Goal: Transaction & Acquisition: Register for event/course

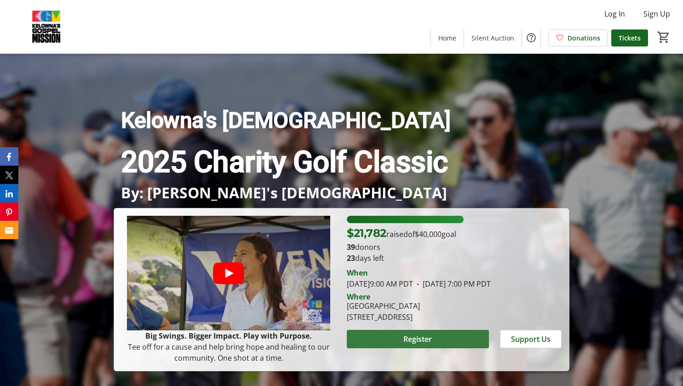
click at [419, 344] on span "Register" at bounding box center [417, 338] width 29 height 11
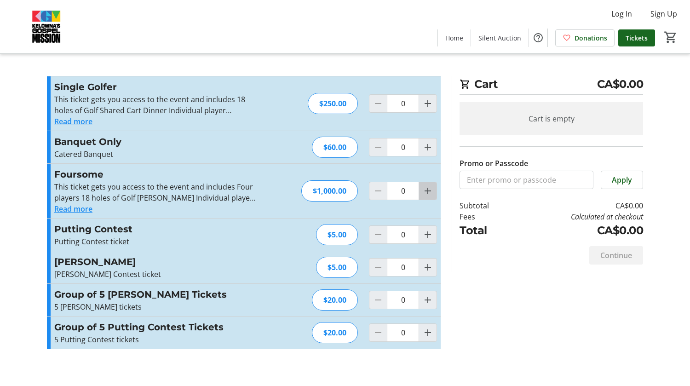
click at [430, 191] on mat-icon "Increment by one" at bounding box center [427, 190] width 11 height 11
type input "1"
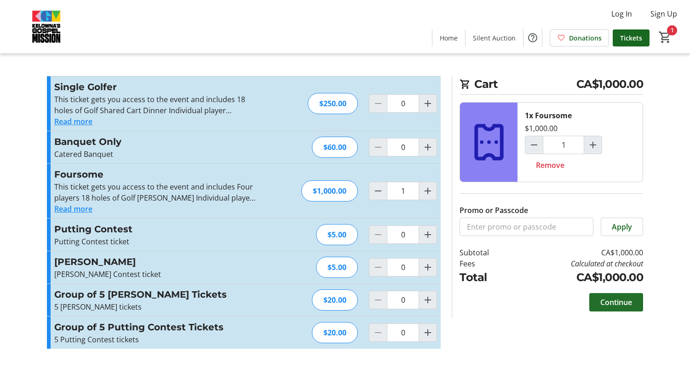
click at [613, 301] on span "Continue" at bounding box center [616, 302] width 32 height 11
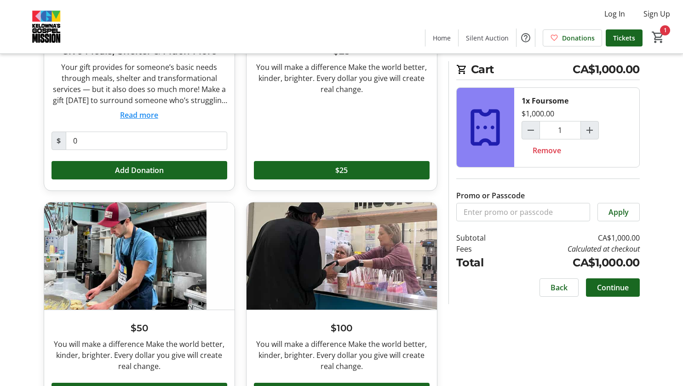
scroll to position [216, 0]
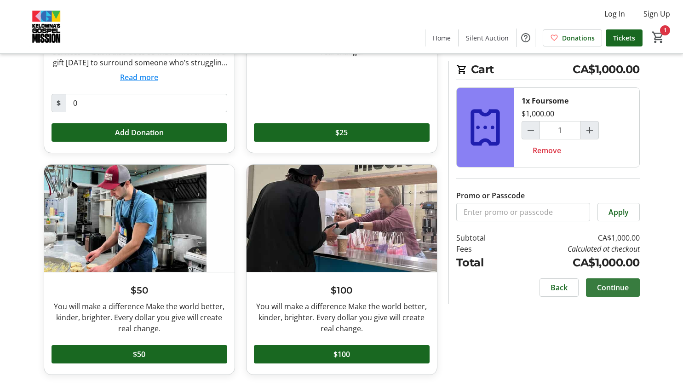
click at [612, 287] on span "Continue" at bounding box center [613, 287] width 32 height 11
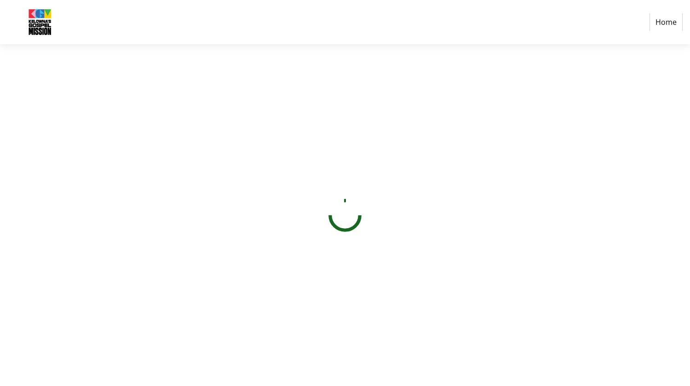
select select "CA"
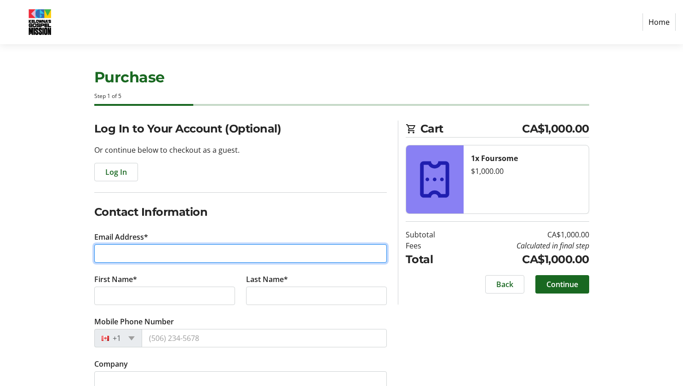
click at [114, 252] on input "Email Address*" at bounding box center [240, 253] width 292 height 18
type input "[PERSON_NAME][EMAIL_ADDRESS][DOMAIN_NAME]"
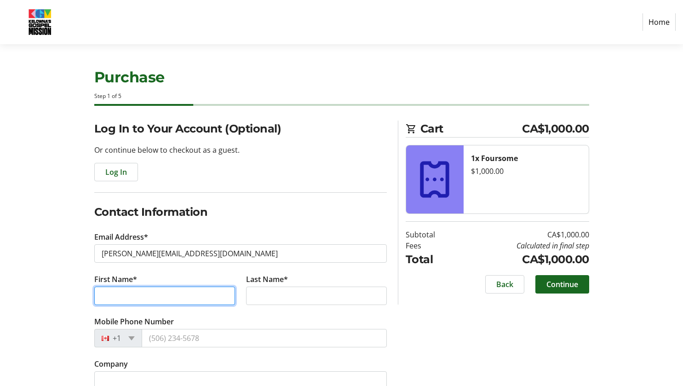
type input "[PERSON_NAME]"
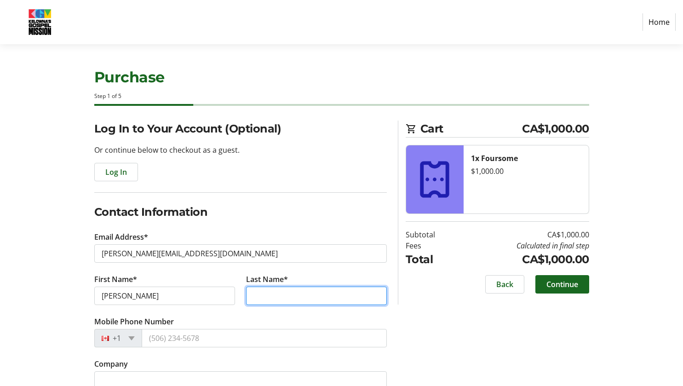
type input "Stirling"
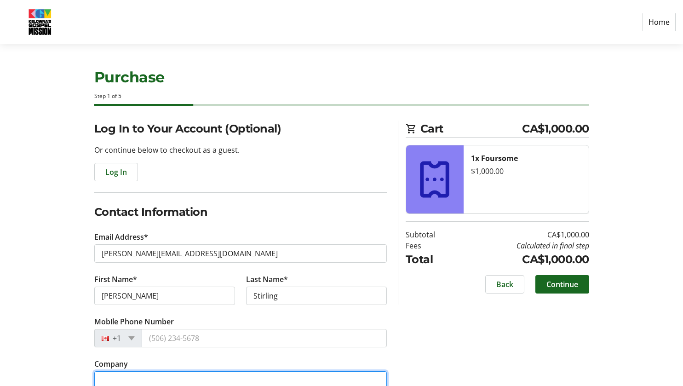
type input "Kelowna Beer Institute Inc"
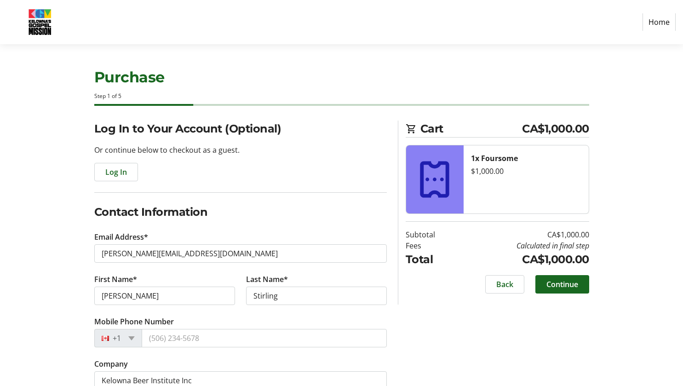
type input "[STREET_ADDRESS]"
type input "1346 Water St"
type input "Kelowna"
select select "BC"
type input "V1Y 9P4"
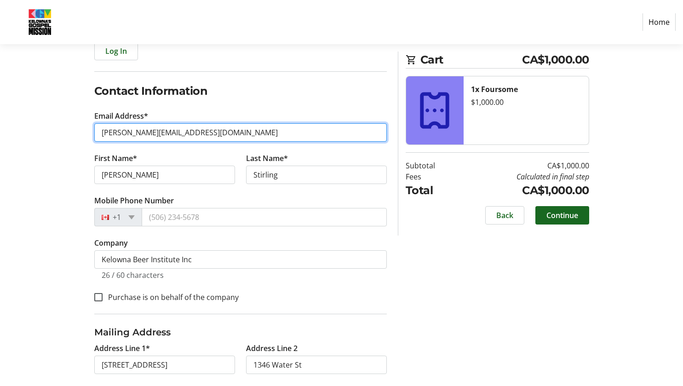
scroll to position [138, 0]
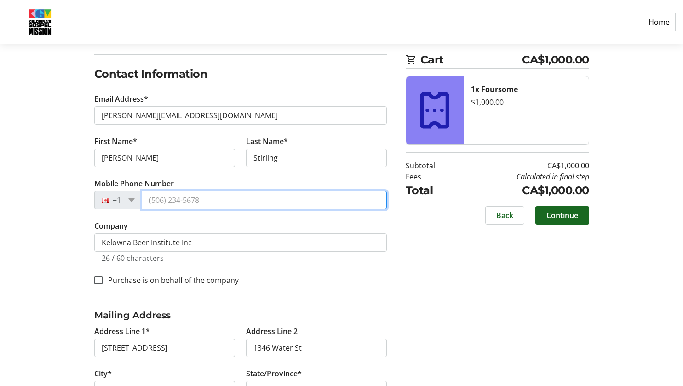
click at [171, 200] on input "Mobile Phone Number" at bounding box center [264, 200] width 245 height 18
type input "[PHONE_NUMBER]"
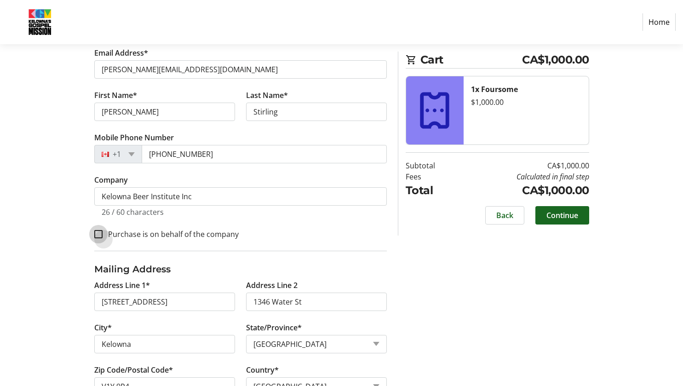
click at [97, 234] on input "Purchase is on behalf of the company" at bounding box center [98, 234] width 8 height 8
checkbox input "true"
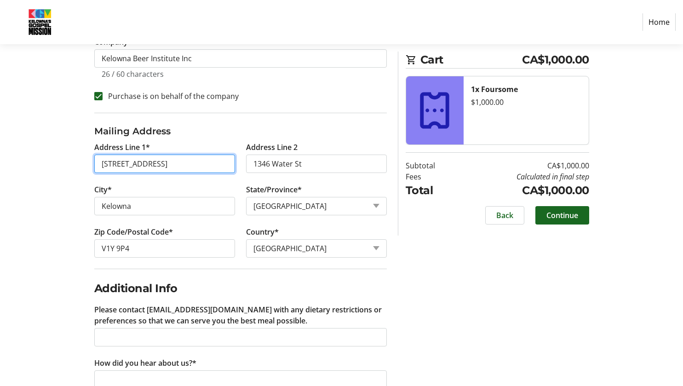
scroll to position [0, 11]
drag, startPoint x: 165, startPoint y: 165, endPoint x: 244, endPoint y: 166, distance: 78.2
click at [244, 166] on div "Address Line 1* [GEOGRAPHIC_DATA], [GEOGRAPHIC_DATA], [GEOGRAPHIC_DATA] Address…" at bounding box center [240, 205] width 303 height 127
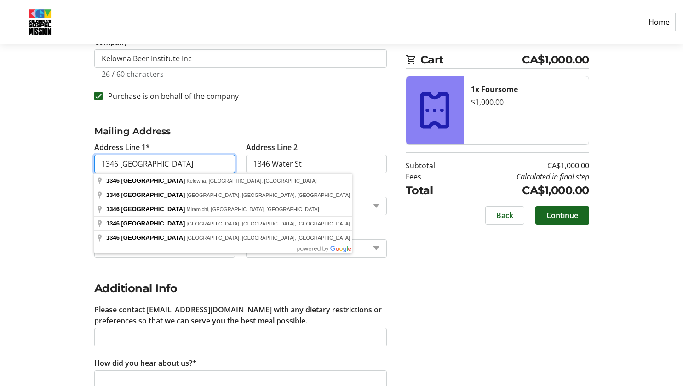
type input "1346 [GEOGRAPHIC_DATA]"
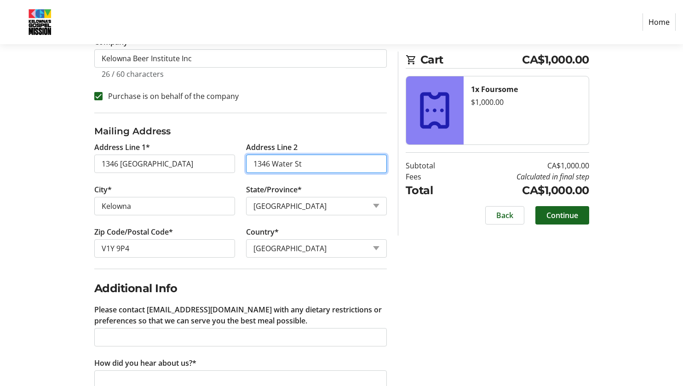
drag, startPoint x: 304, startPoint y: 163, endPoint x: 224, endPoint y: 163, distance: 80.0
click at [224, 163] on div "Address Line 1* 1346 Water Street Address Line [GEOGRAPHIC_DATA]* [GEOGRAPHIC_D…" at bounding box center [240, 205] width 303 height 127
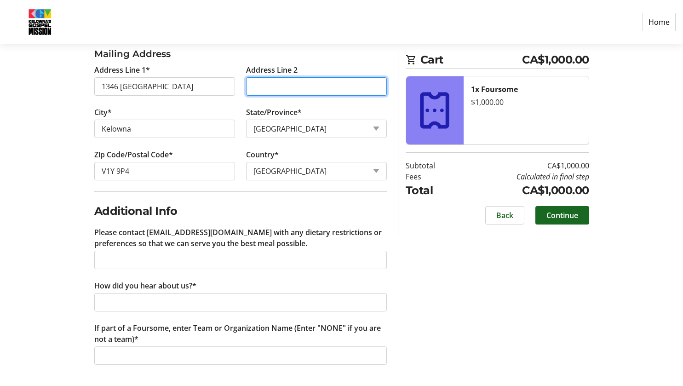
scroll to position [399, 0]
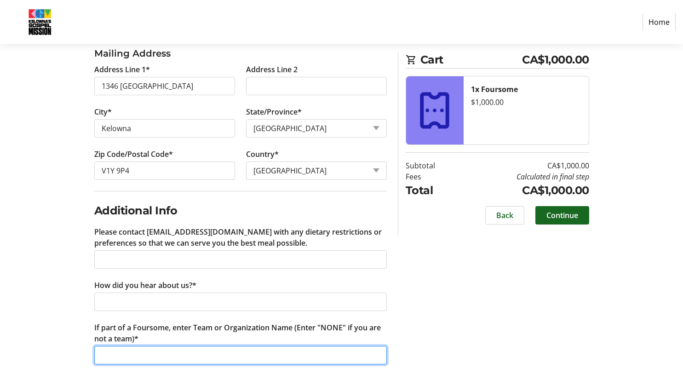
click at [133, 350] on input "If part of a Foursome, enter Team or Organization Name (Enter "NONE" if you are…" at bounding box center [240, 355] width 292 height 18
type input "Kelowna Beer Institute"
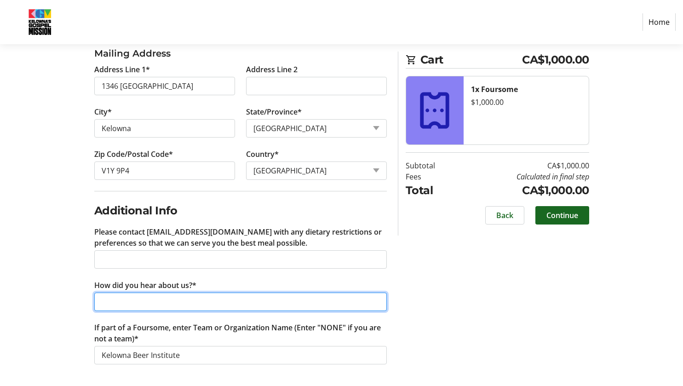
click at [101, 297] on input "How did you hear about us?*" at bounding box center [240, 301] width 292 height 18
type input "all the great things you do around town"
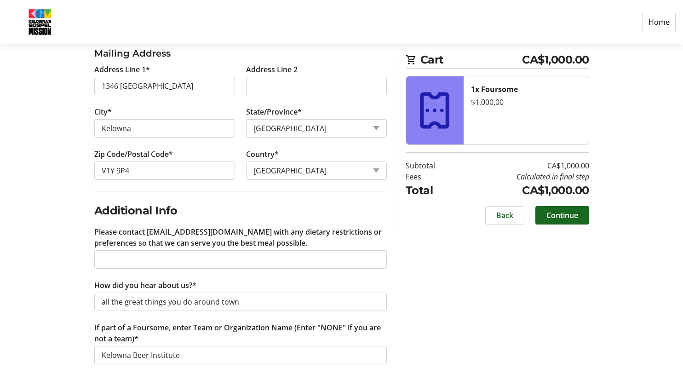
drag, startPoint x: 412, startPoint y: 291, endPoint x: 445, endPoint y: 308, distance: 36.8
click at [412, 292] on div "Log In to Your Account (Optional) Or continue below to checkout as a guest. Log…" at bounding box center [341, 53] width 607 height 665
click at [560, 217] on span "Continue" at bounding box center [562, 215] width 32 height 11
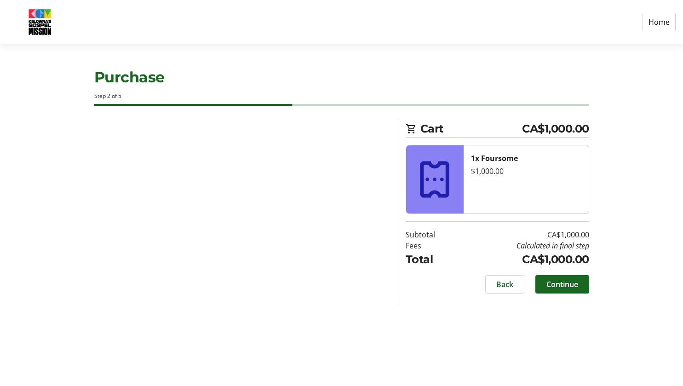
scroll to position [0, 0]
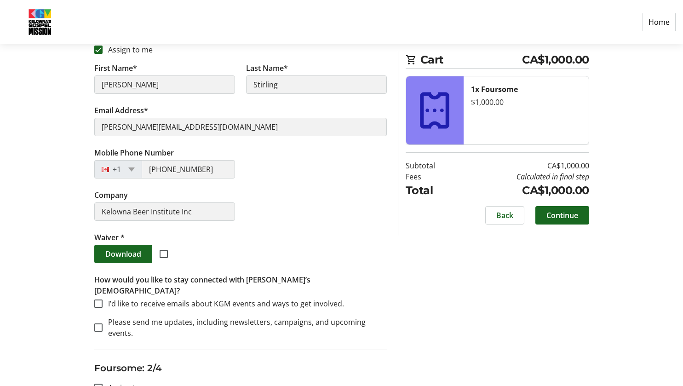
scroll to position [276, 0]
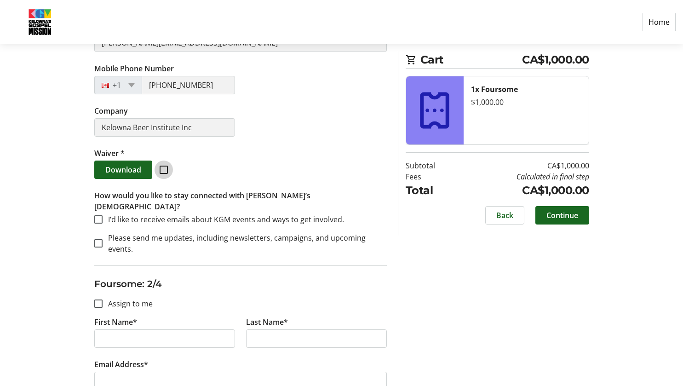
click at [163, 169] on input "checkbox" at bounding box center [164, 169] width 8 height 8
checkbox input "true"
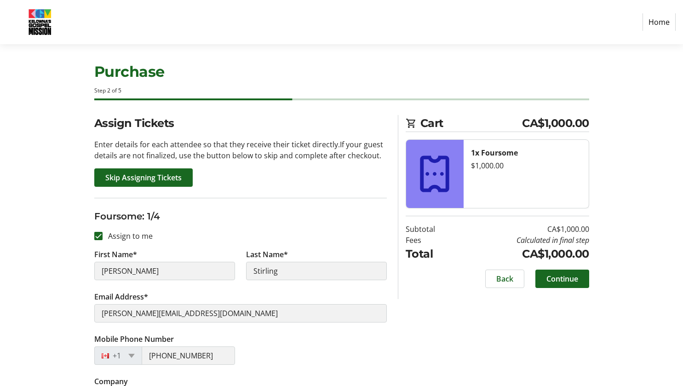
scroll to position [0, 0]
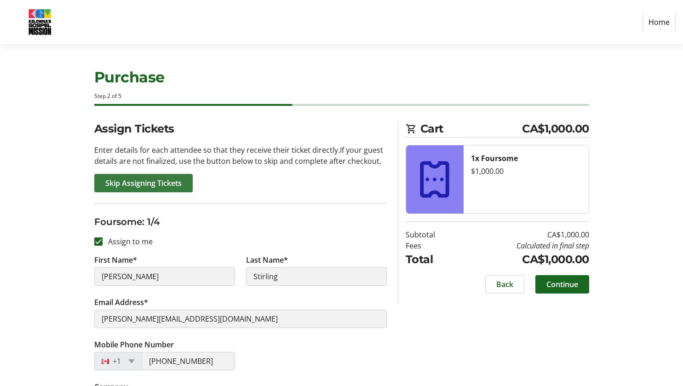
click at [129, 186] on span "Skip Assigning Tickets" at bounding box center [143, 182] width 76 height 11
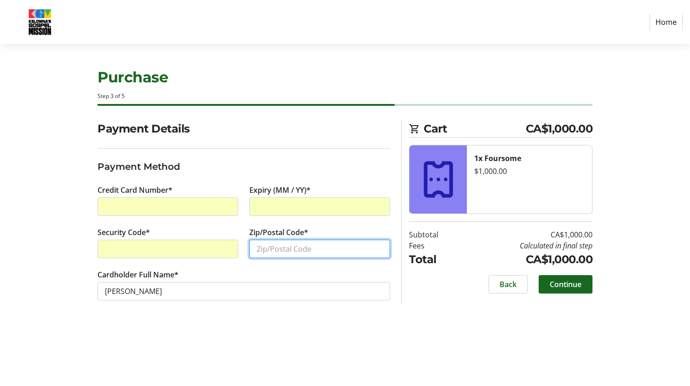
click at [279, 251] on input "Zip/Postal Code*" at bounding box center [319, 249] width 141 height 18
type input "v1y 9p4"
click at [563, 286] on span "Continue" at bounding box center [565, 284] width 32 height 11
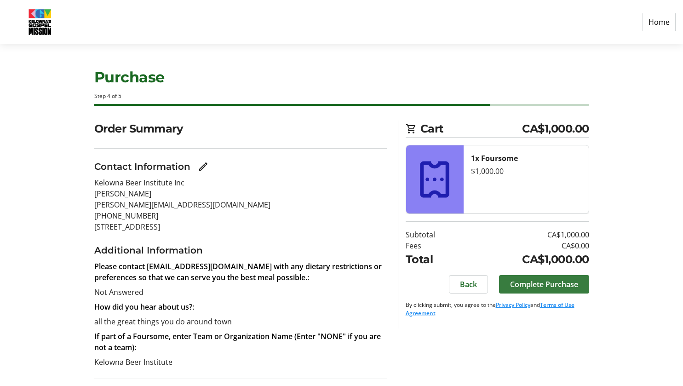
click at [530, 284] on span "Complete Purchase" at bounding box center [544, 284] width 68 height 11
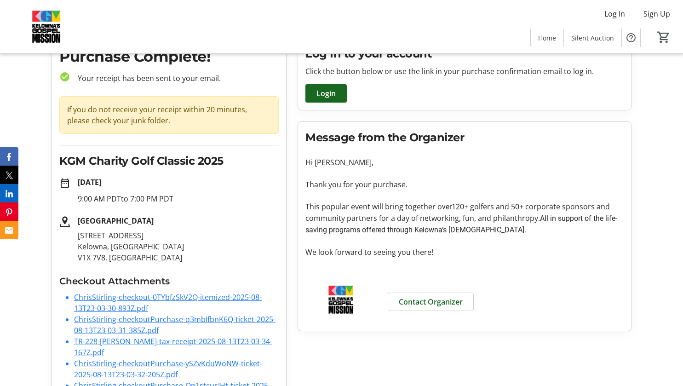
scroll to position [107, 0]
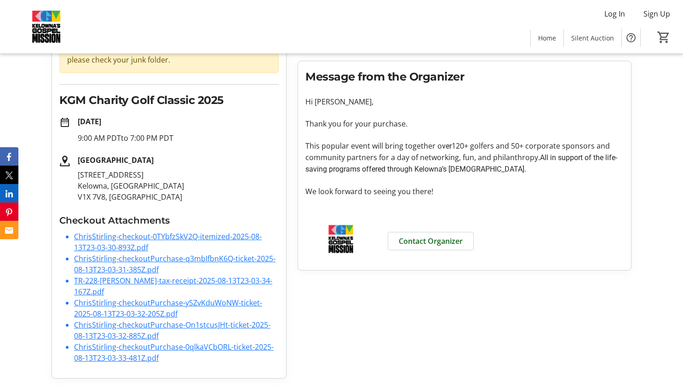
click at [124, 240] on link "ChrisStirling-checkout-0TYbfzSkV2Q-itemized-2025-08-13T23-03-30-893Z.pdf" at bounding box center [168, 241] width 188 height 21
click at [140, 281] on link "TR-228-[PERSON_NAME]-tax-receipt-2025-08-13T23-03-34-167Z.pdf" at bounding box center [173, 285] width 198 height 21
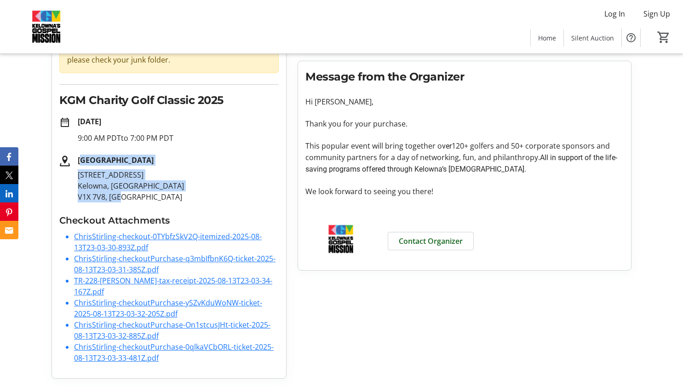
drag, startPoint x: 80, startPoint y: 160, endPoint x: 123, endPoint y: 195, distance: 56.2
click at [123, 195] on div "[GEOGRAPHIC_DATA] [STREET_ADDRESS]" at bounding box center [174, 178] width 208 height 48
drag, startPoint x: 78, startPoint y: 160, endPoint x: 118, endPoint y: 197, distance: 54.3
click at [118, 197] on div "[GEOGRAPHIC_DATA] [STREET_ADDRESS]" at bounding box center [174, 178] width 208 height 48
copy div "[GEOGRAPHIC_DATA] [STREET_ADDRESS]"
